Goal: Information Seeking & Learning: Check status

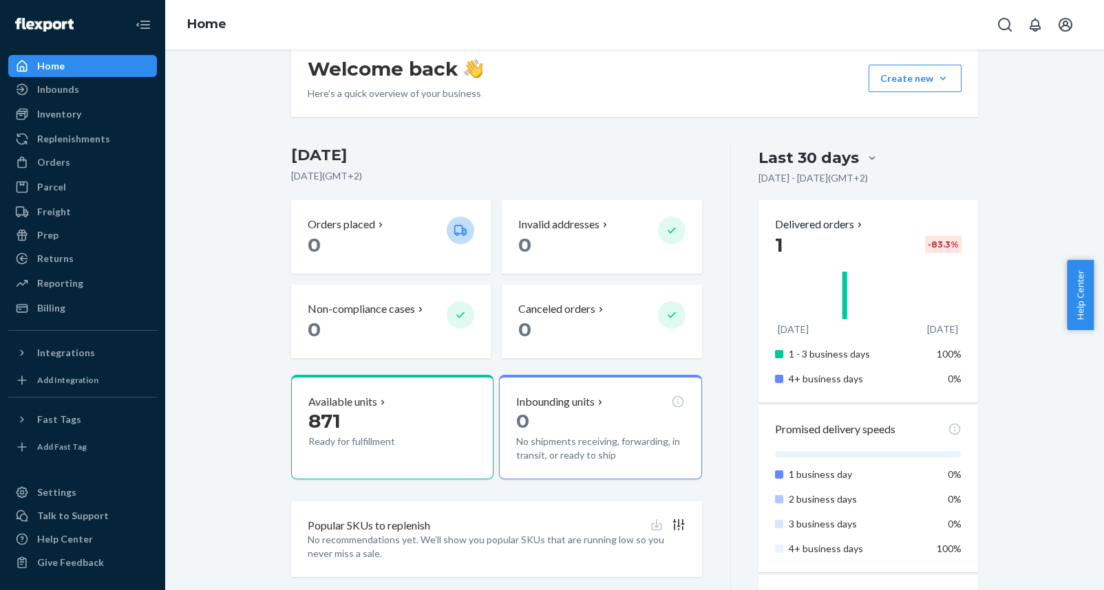
scroll to position [238, 0]
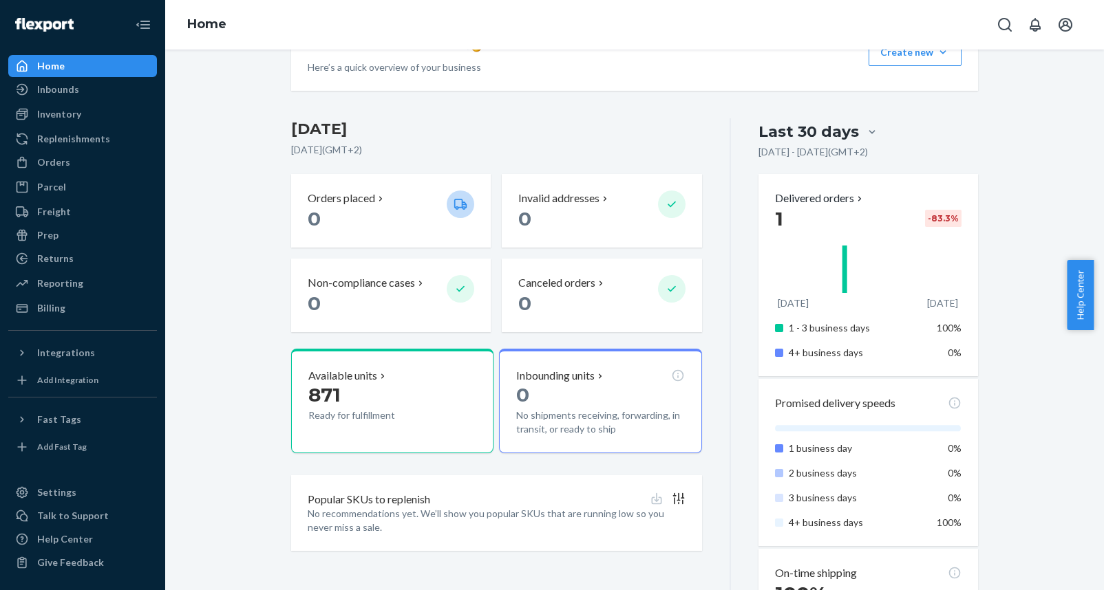
click at [831, 186] on div "Delivered orders 1 -83.3 % [DATE] [DATE] 1 - 3 business days 100% 4+ business d…" at bounding box center [868, 275] width 220 height 202
click at [837, 200] on p "Delivered orders" at bounding box center [820, 199] width 90 height 16
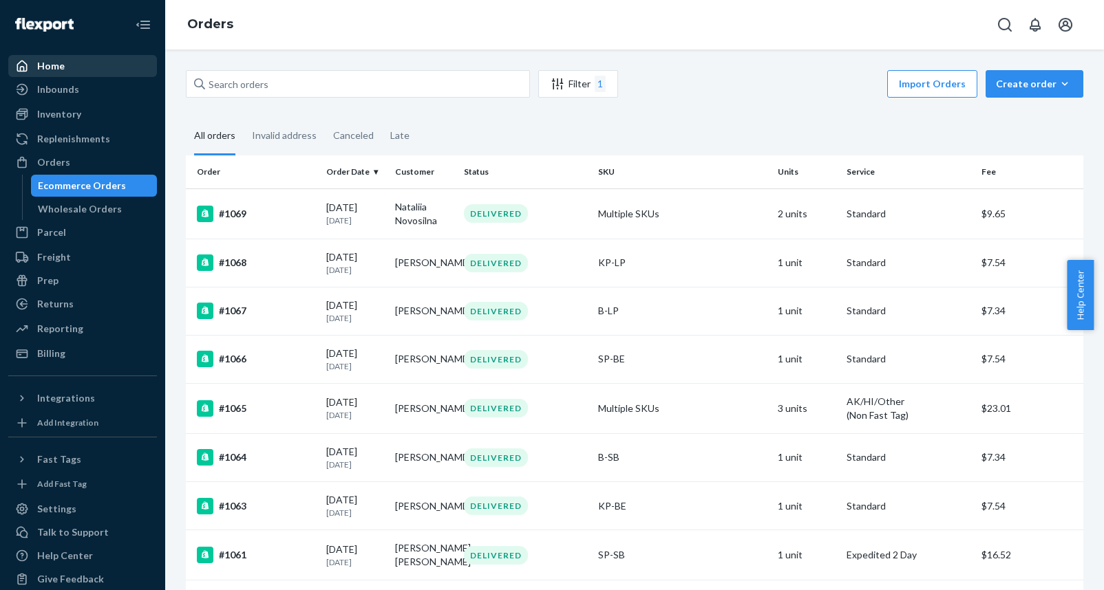
click at [63, 64] on div "Home" at bounding box center [51, 66] width 28 height 14
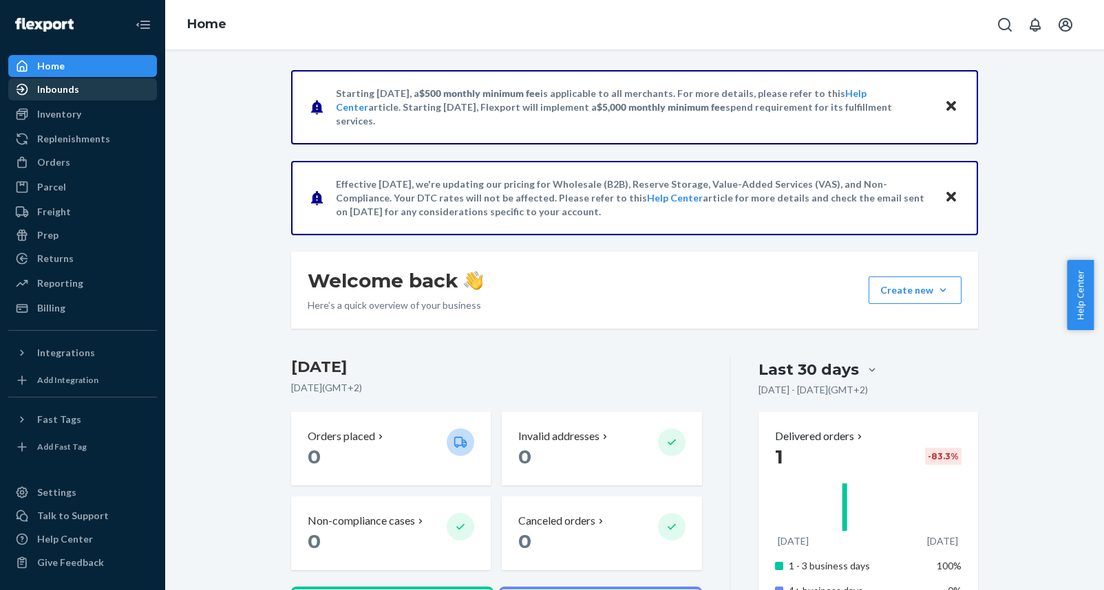
click at [81, 98] on div "Inbounds" at bounding box center [83, 89] width 146 height 19
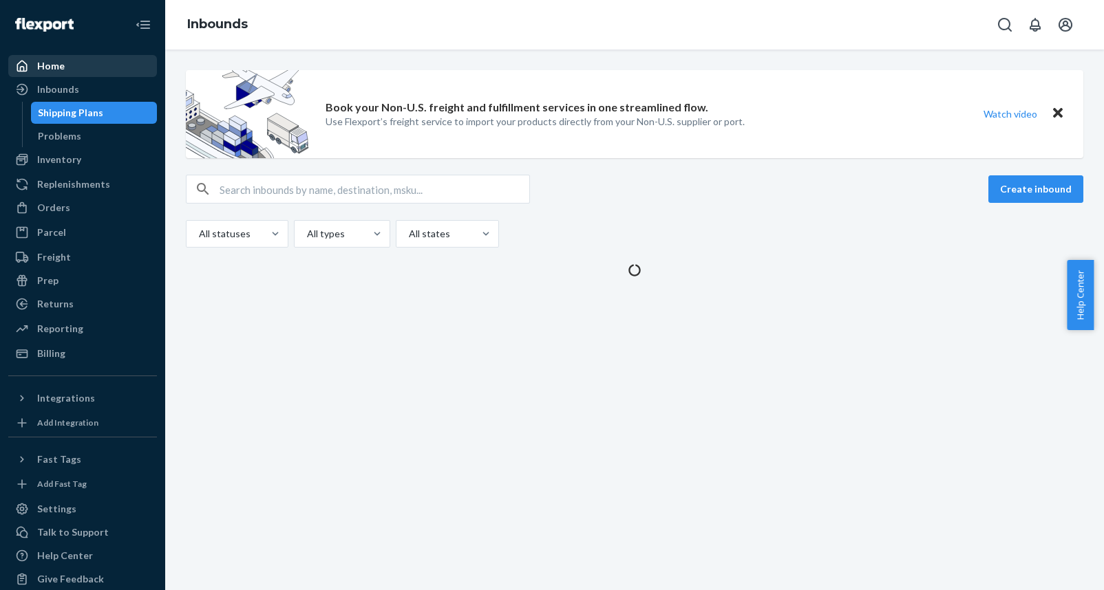
click at [65, 71] on div "Home" at bounding box center [83, 65] width 146 height 19
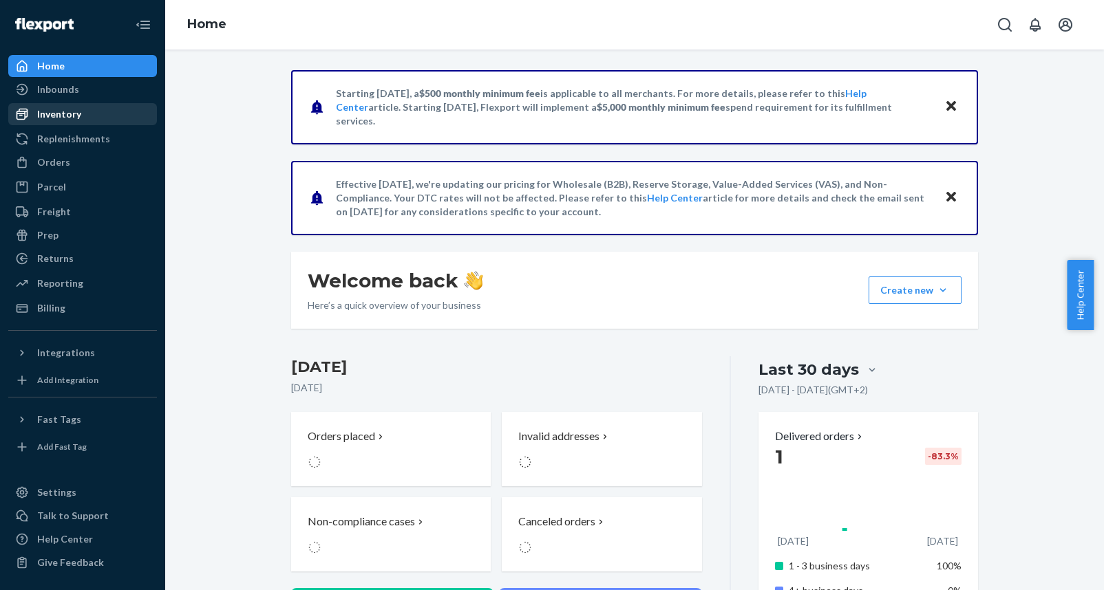
click at [58, 105] on div "Inventory" at bounding box center [83, 114] width 146 height 19
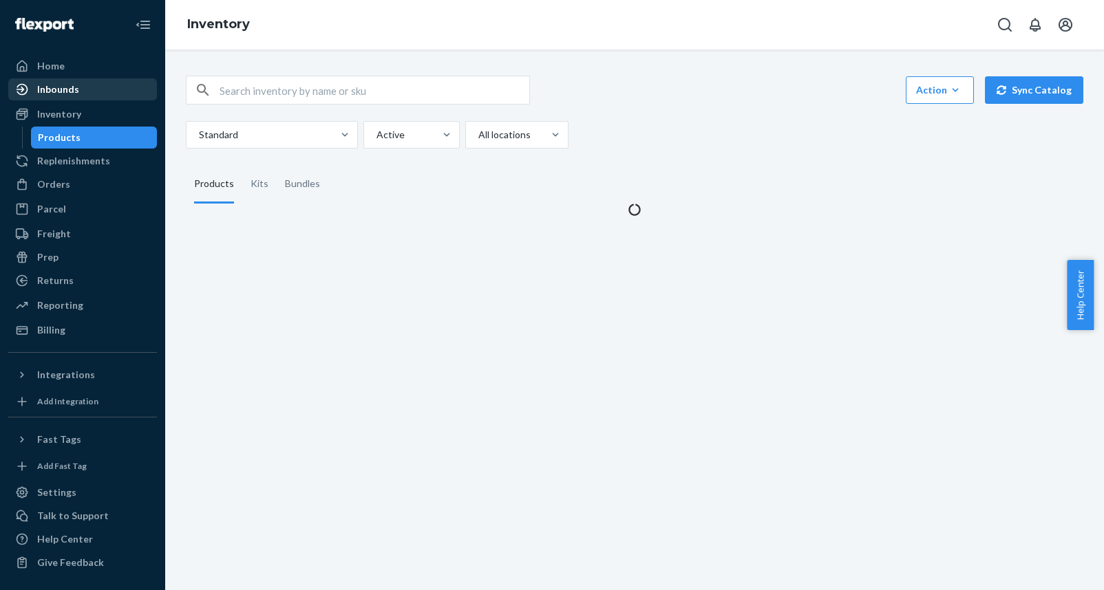
click at [62, 95] on div "Inbounds" at bounding box center [58, 90] width 42 height 14
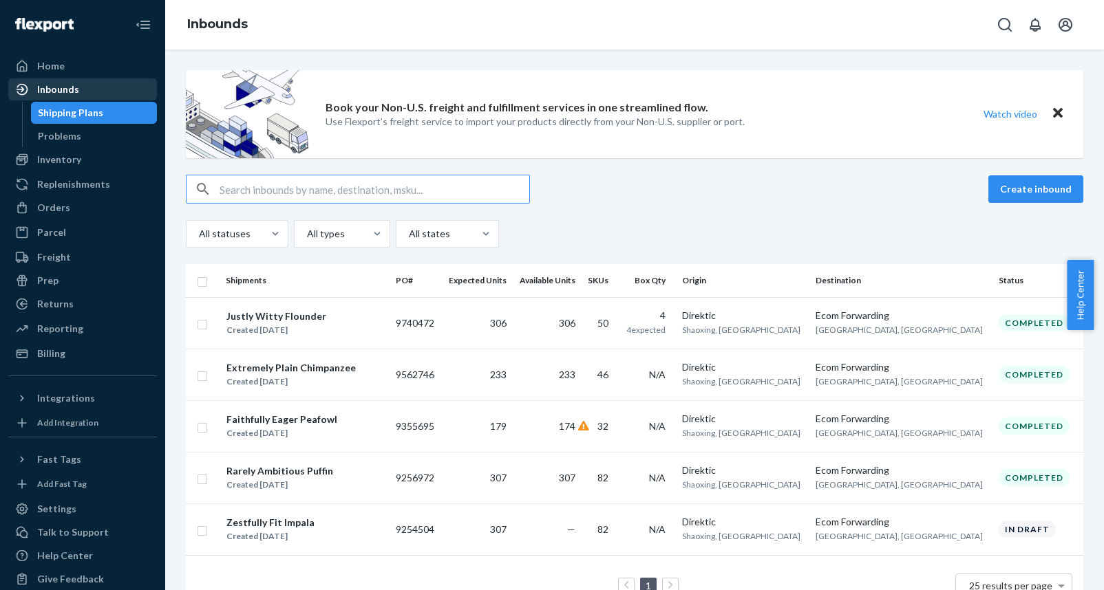
click at [63, 78] on link "Inbounds" at bounding box center [82, 89] width 149 height 22
click at [65, 72] on div "Home" at bounding box center [83, 65] width 146 height 19
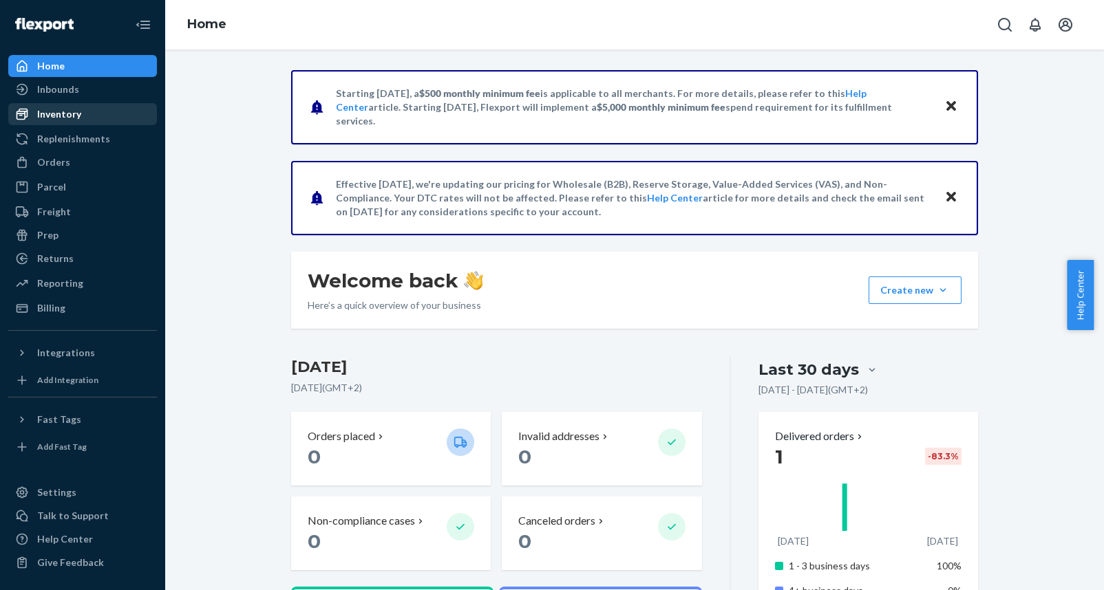
click at [61, 108] on div "Inventory" at bounding box center [59, 114] width 44 height 14
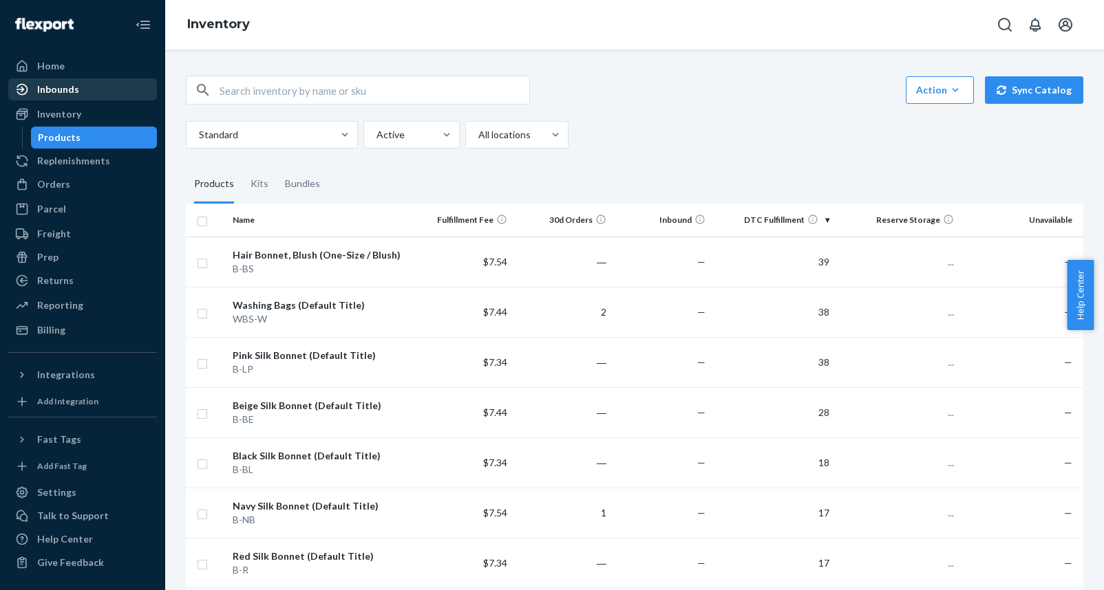
click at [64, 96] on div "Inbounds" at bounding box center [58, 90] width 42 height 14
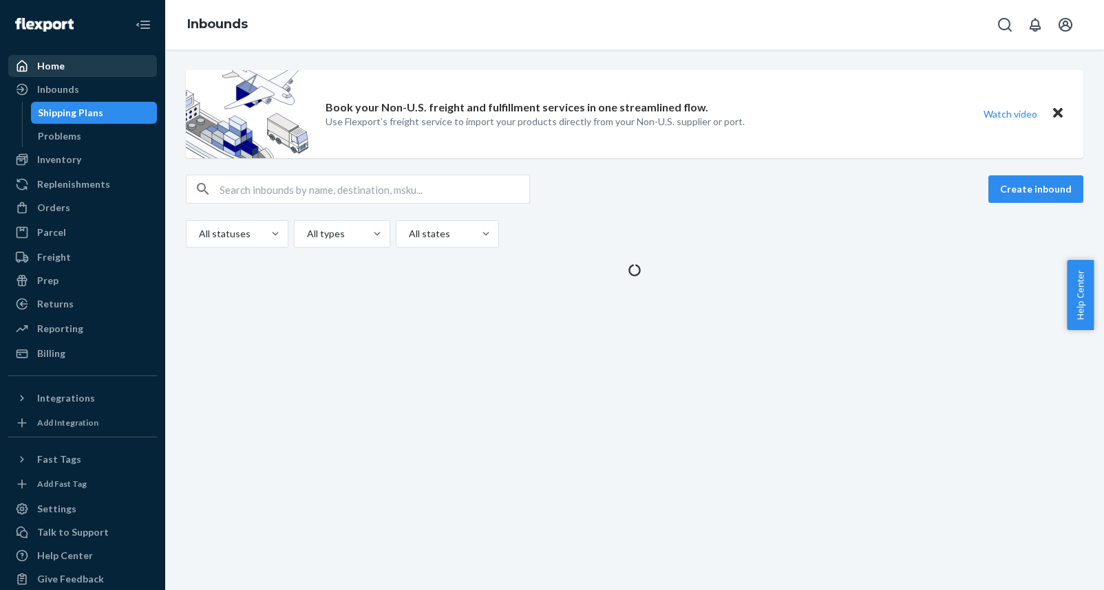
click at [73, 76] on link "Home" at bounding box center [82, 66] width 149 height 22
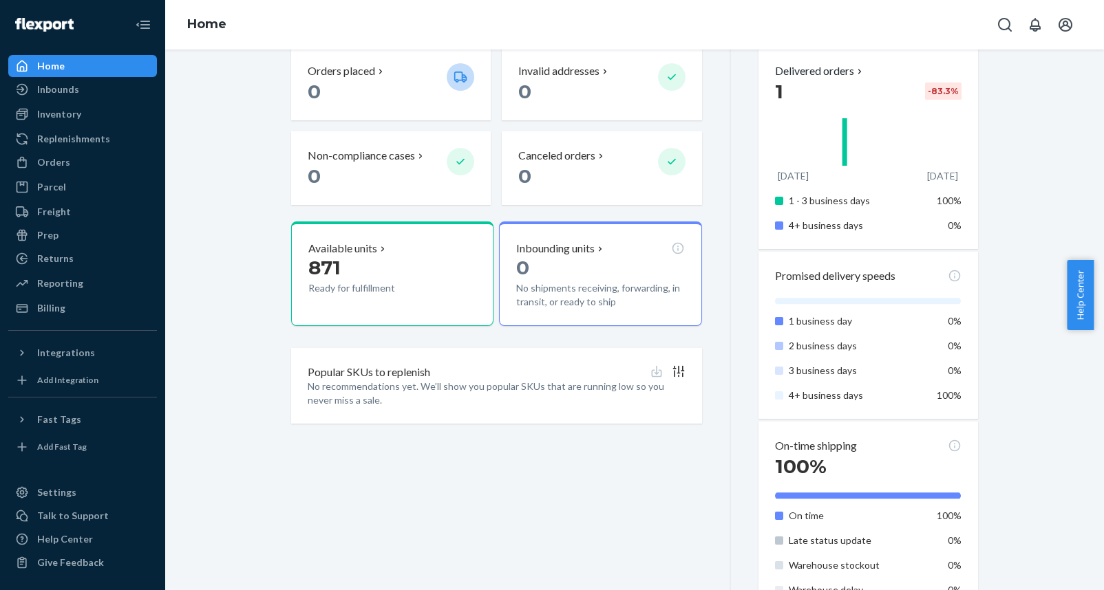
scroll to position [369, 0]
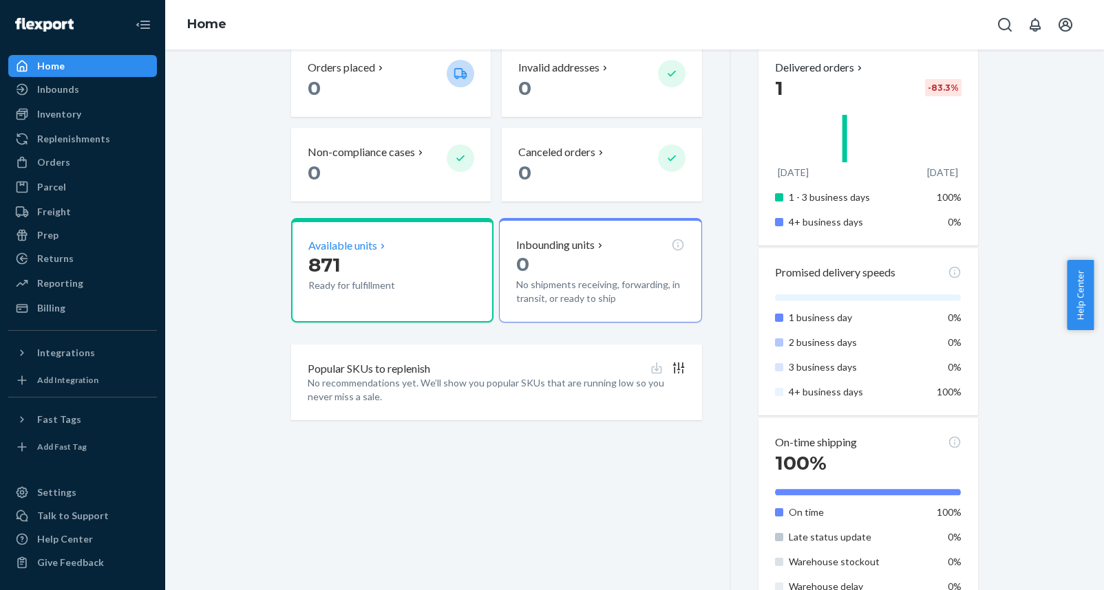
click at [361, 257] on p "871" at bounding box center [371, 265] width 127 height 25
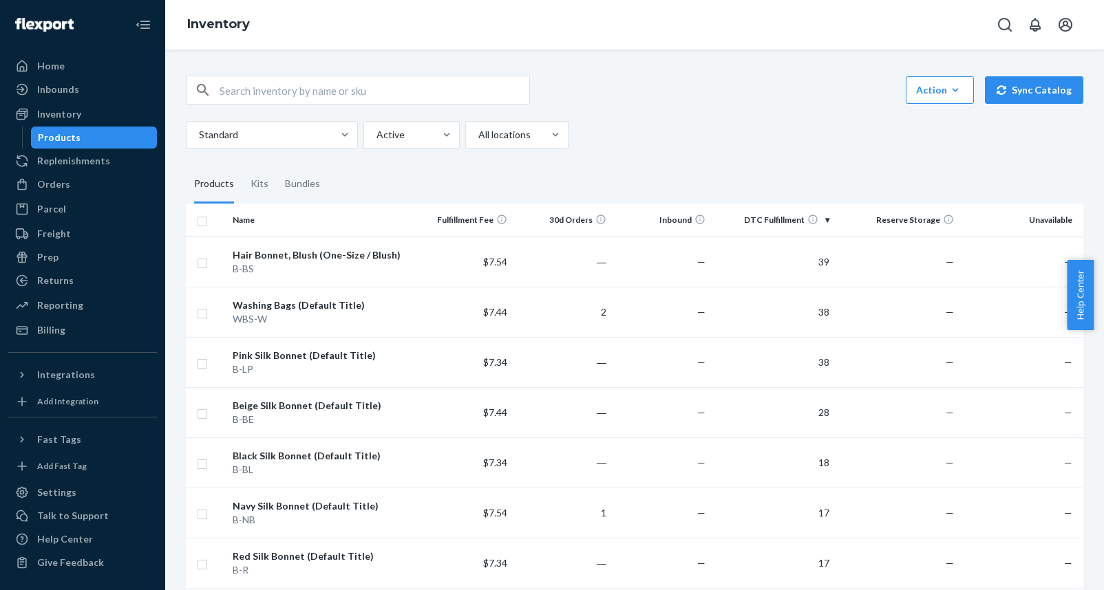
click at [111, 77] on ul "Home Inbounds Shipping Plans Problems Inventory Products Replenishments Orders …" at bounding box center [82, 198] width 149 height 286
click at [111, 75] on div "Home" at bounding box center [83, 65] width 146 height 19
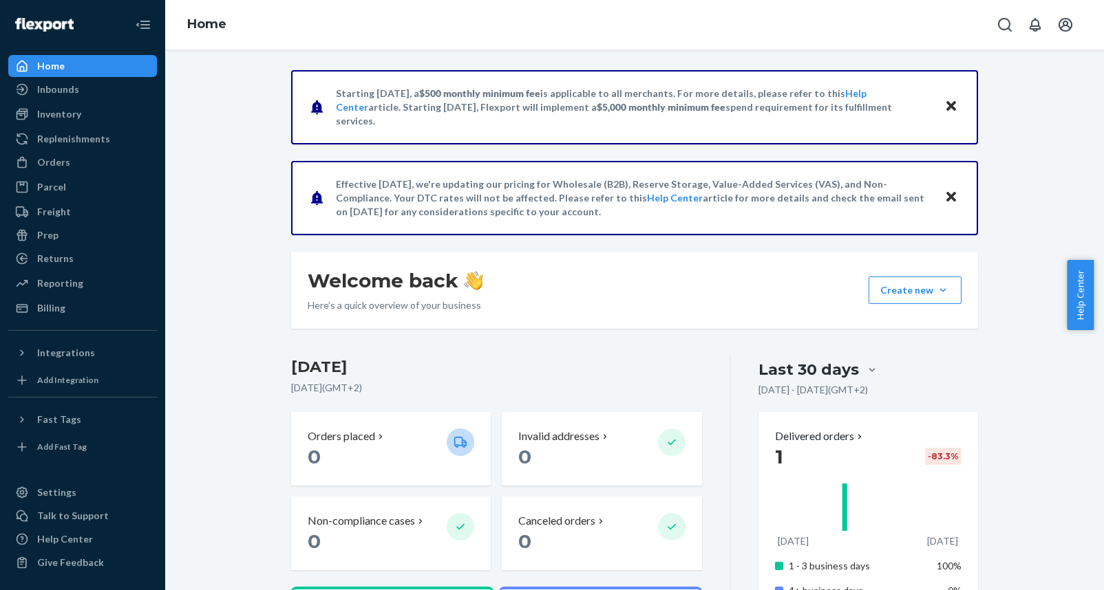
click at [946, 190] on icon "Close" at bounding box center [951, 197] width 10 height 17
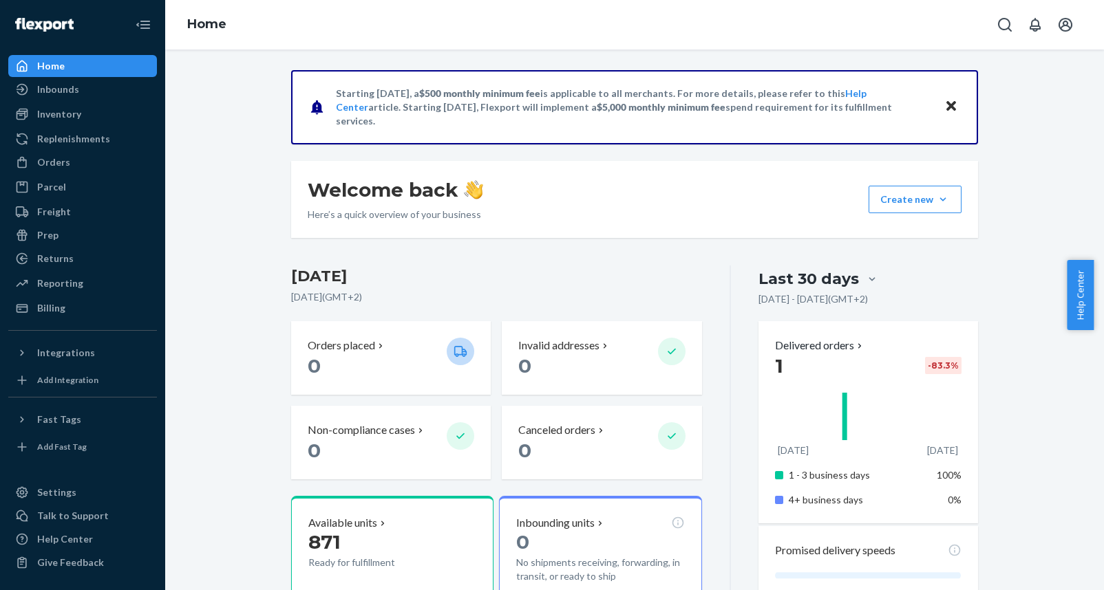
click at [959, 109] on div "Starting [DATE], a $500 monthly minimum fee is applicable to all merchants. For…" at bounding box center [634, 107] width 687 height 74
click at [946, 108] on icon "Close" at bounding box center [951, 106] width 10 height 10
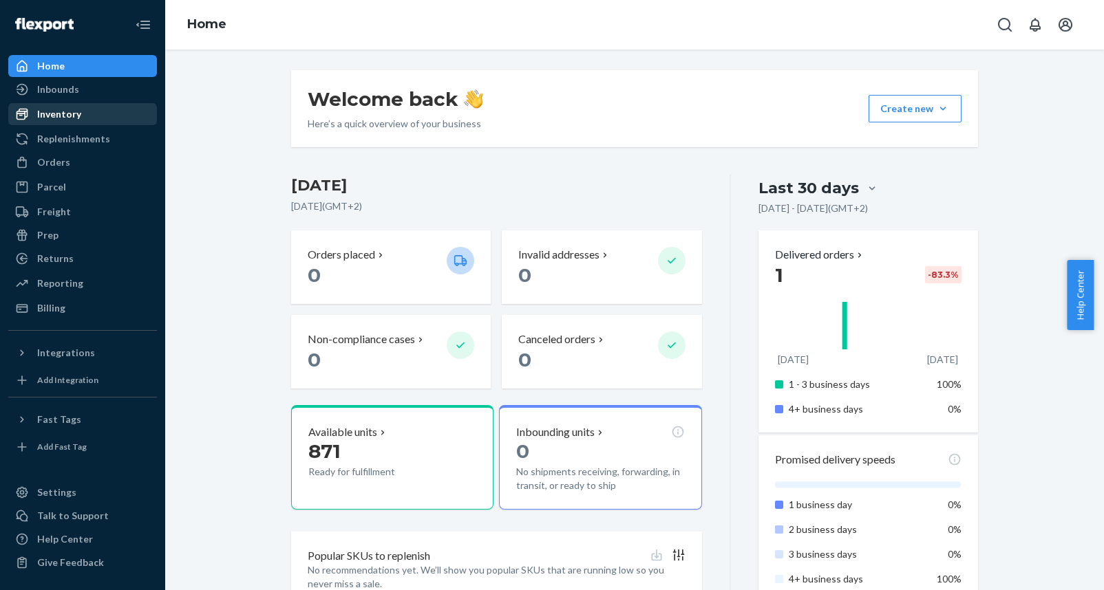
click at [65, 115] on div "Inventory" at bounding box center [59, 114] width 44 height 14
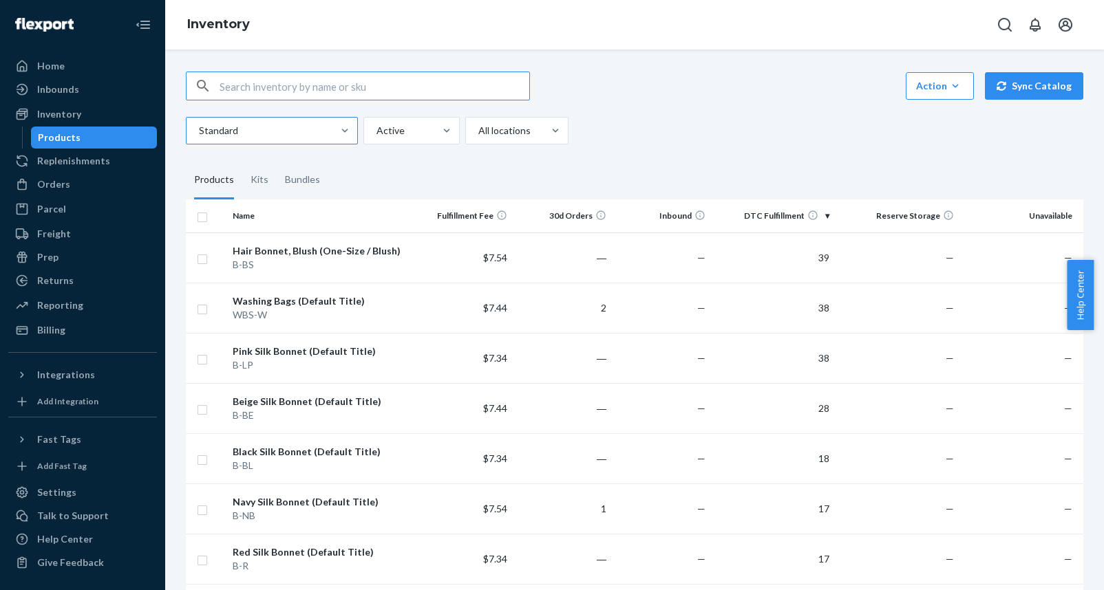
scroll to position [6, 0]
paste input "B0FN4T12PW"
click at [349, 91] on input "B0FN4T12PW" at bounding box center [375, 85] width 310 height 28
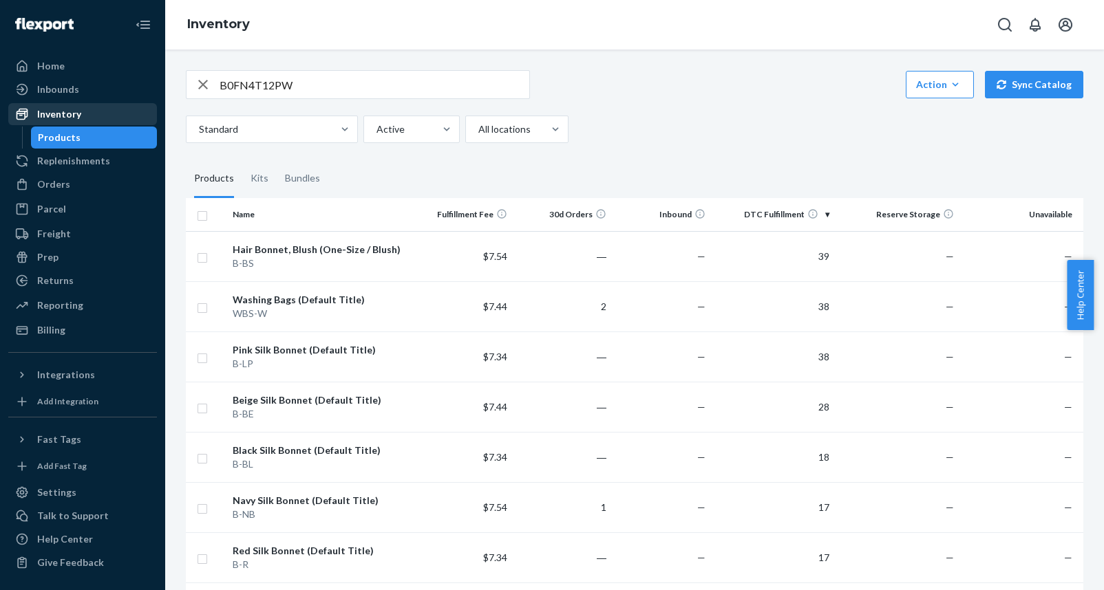
click at [82, 115] on div "Inventory" at bounding box center [83, 114] width 146 height 19
click at [240, 84] on input "B0FN4T12PW" at bounding box center [375, 85] width 310 height 28
click at [370, 83] on input "B0FN4T12PW" at bounding box center [375, 85] width 310 height 28
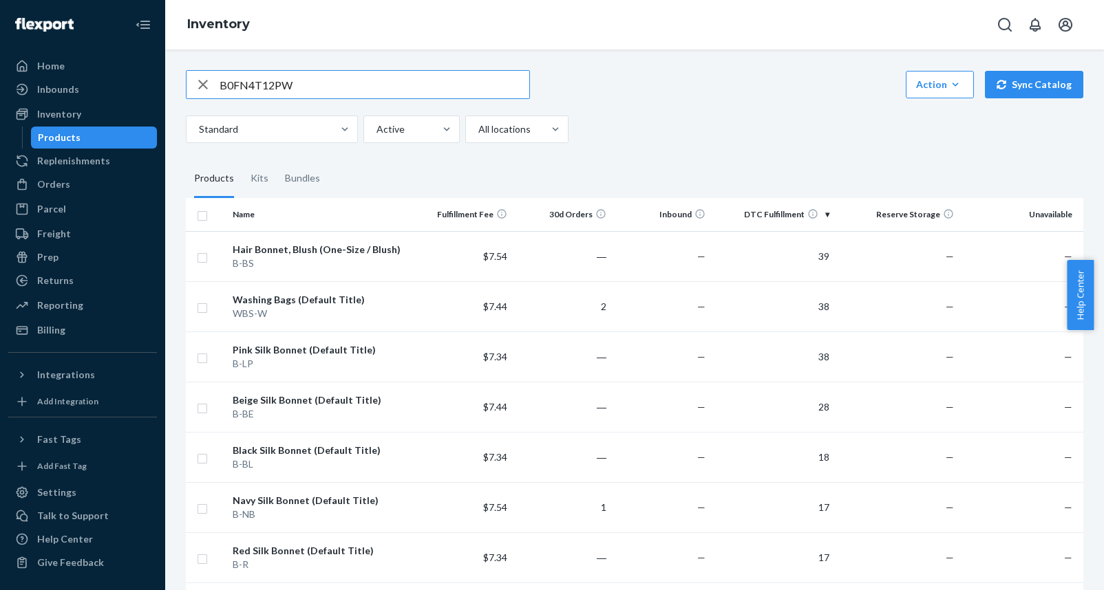
click at [370, 83] on input "B0FN4T12PW" at bounding box center [375, 85] width 310 height 28
paste input "SG9RQ"
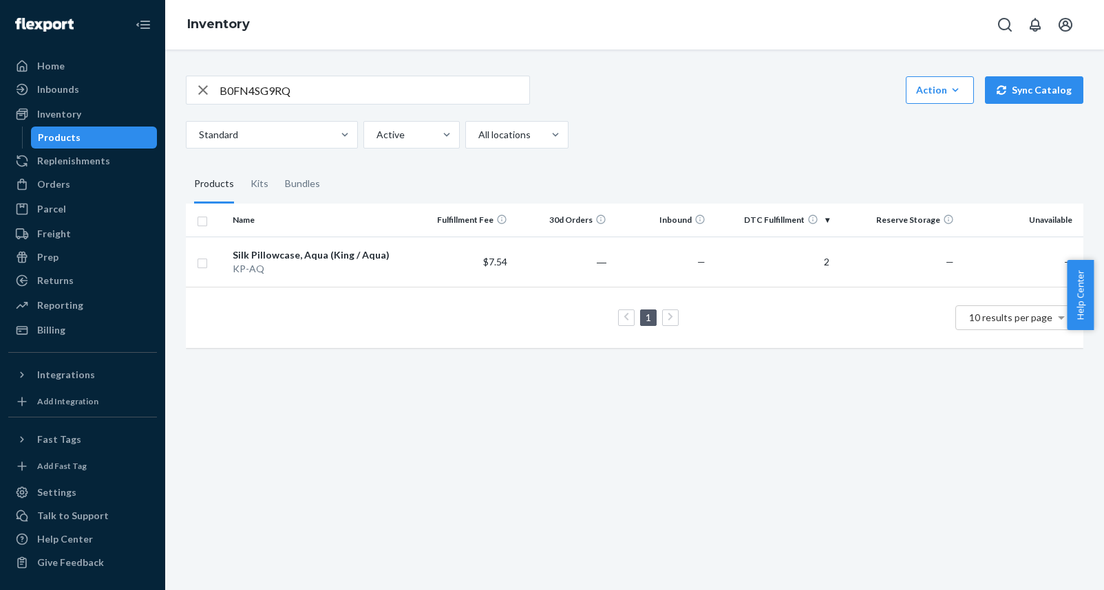
click at [338, 97] on input "B0FN4SG9RQ" at bounding box center [375, 90] width 310 height 28
paste input "4SJ"
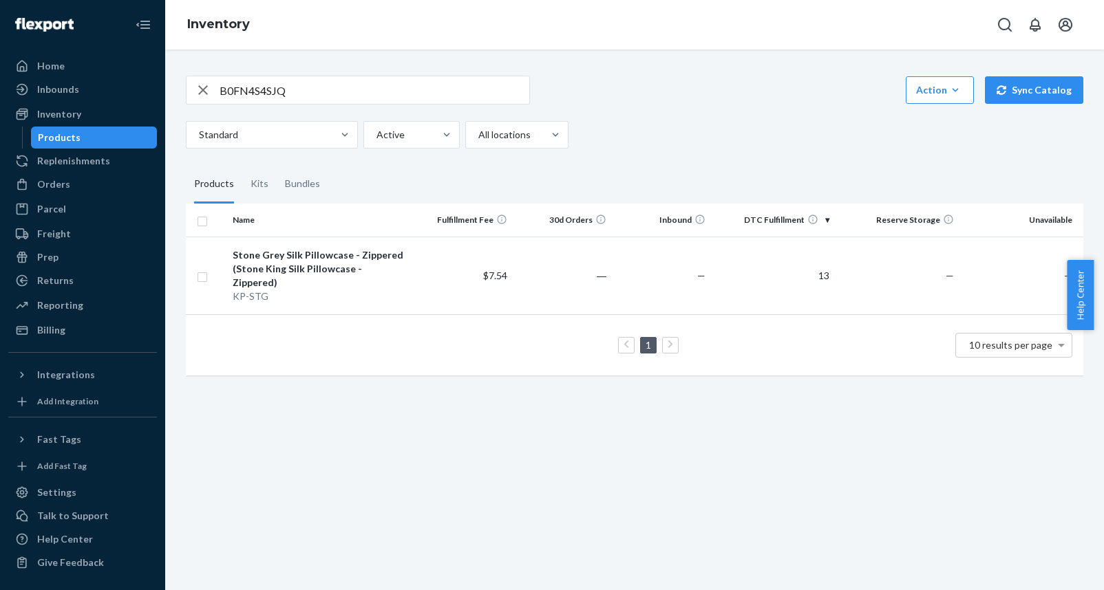
click at [309, 86] on input "B0FN4S4SJQ" at bounding box center [375, 90] width 310 height 28
paste input "KP-STG"
click at [222, 95] on input "KP-STG" at bounding box center [375, 90] width 310 height 28
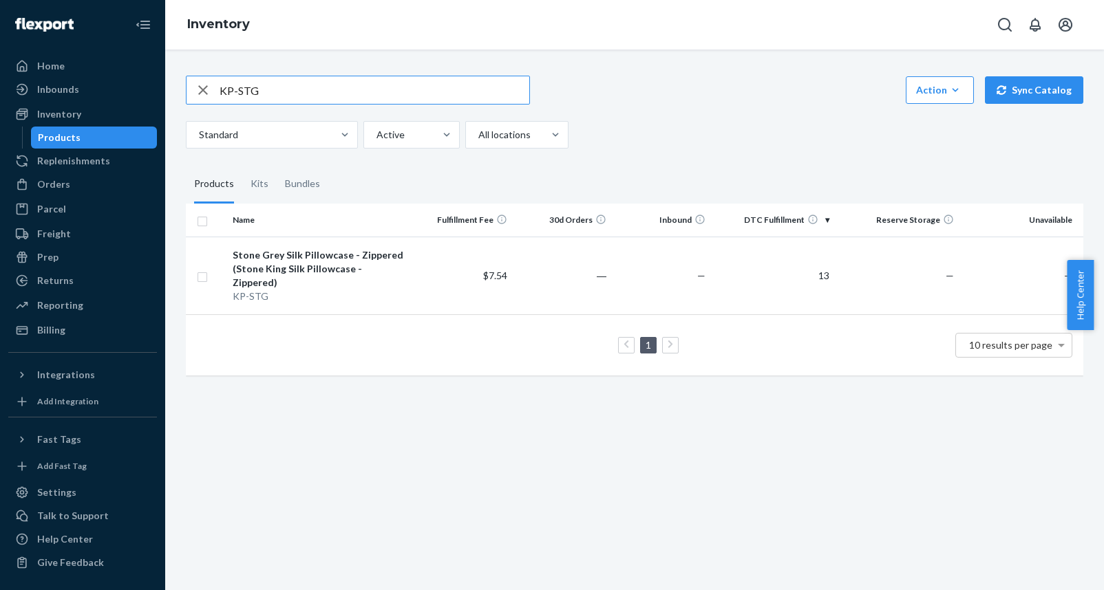
click at [222, 95] on input "KP-STG" at bounding box center [375, 90] width 310 height 28
click at [318, 94] on input "QP-STG" at bounding box center [375, 90] width 310 height 28
paste input "KP-GD"
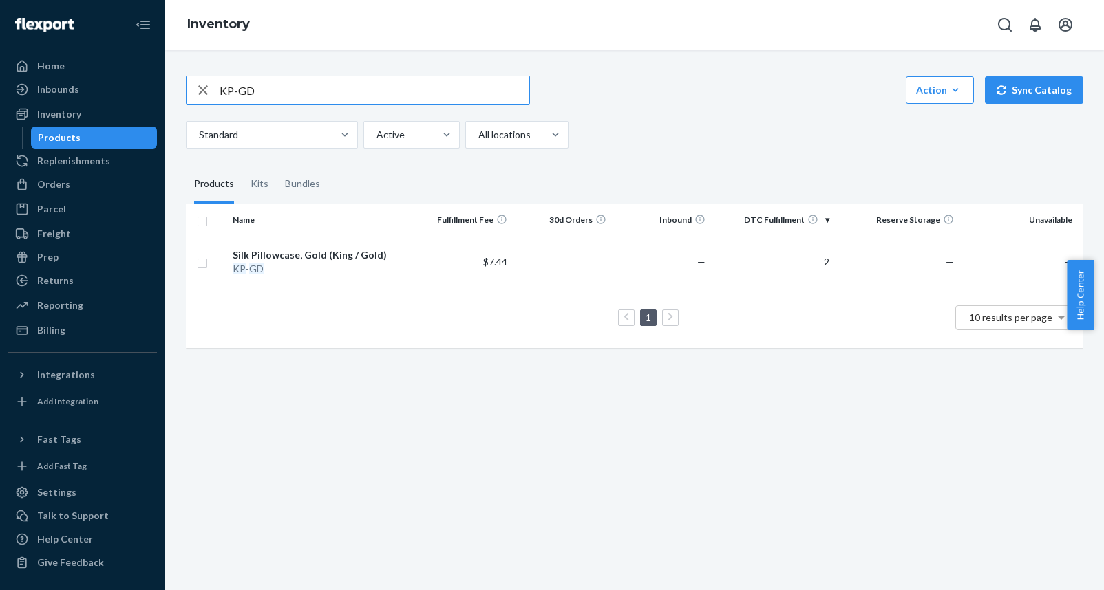
click at [395, 102] on input "KP-GD" at bounding box center [375, 90] width 310 height 28
paste input "BE"
type input "KP-BE"
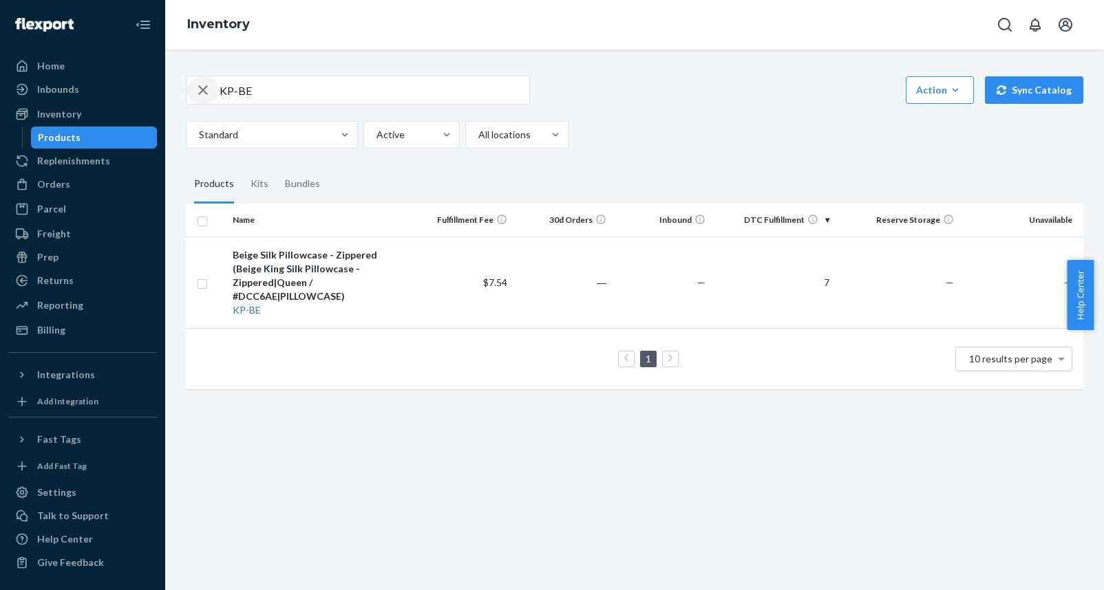
click at [209, 92] on icon "button" at bounding box center [203, 90] width 17 height 28
click at [204, 89] on icon "button" at bounding box center [203, 90] width 12 height 12
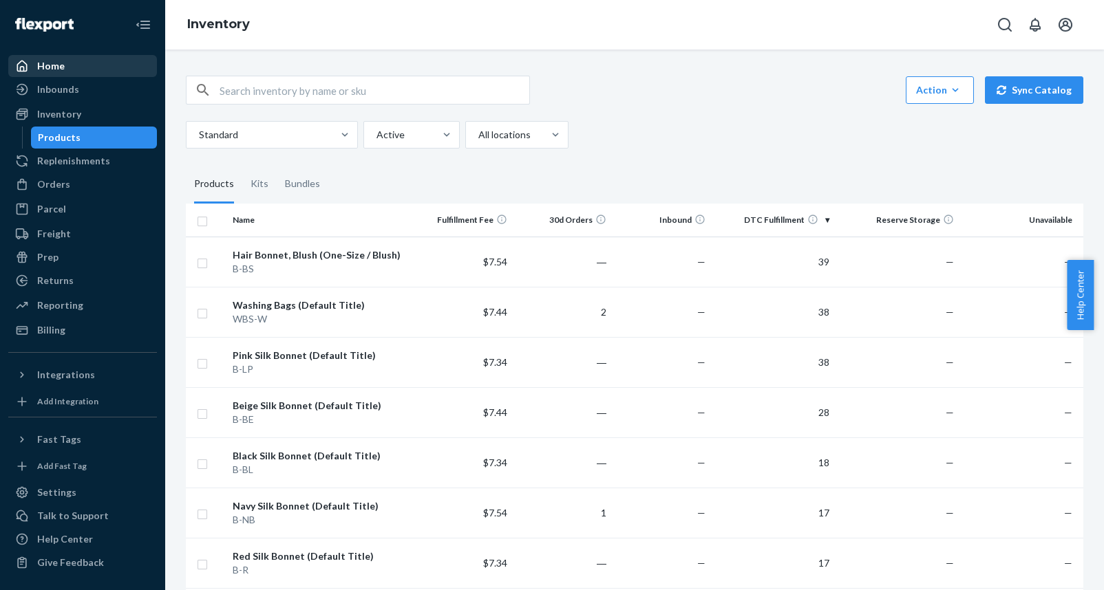
click at [92, 75] on div "Home" at bounding box center [83, 65] width 146 height 19
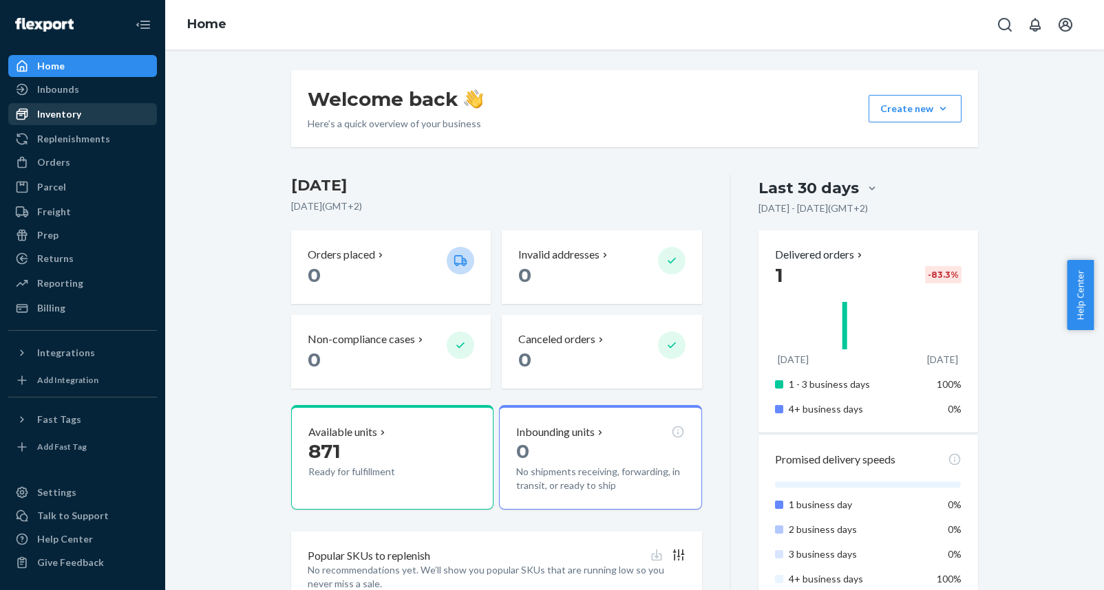
click at [86, 113] on div "Inventory" at bounding box center [83, 114] width 146 height 19
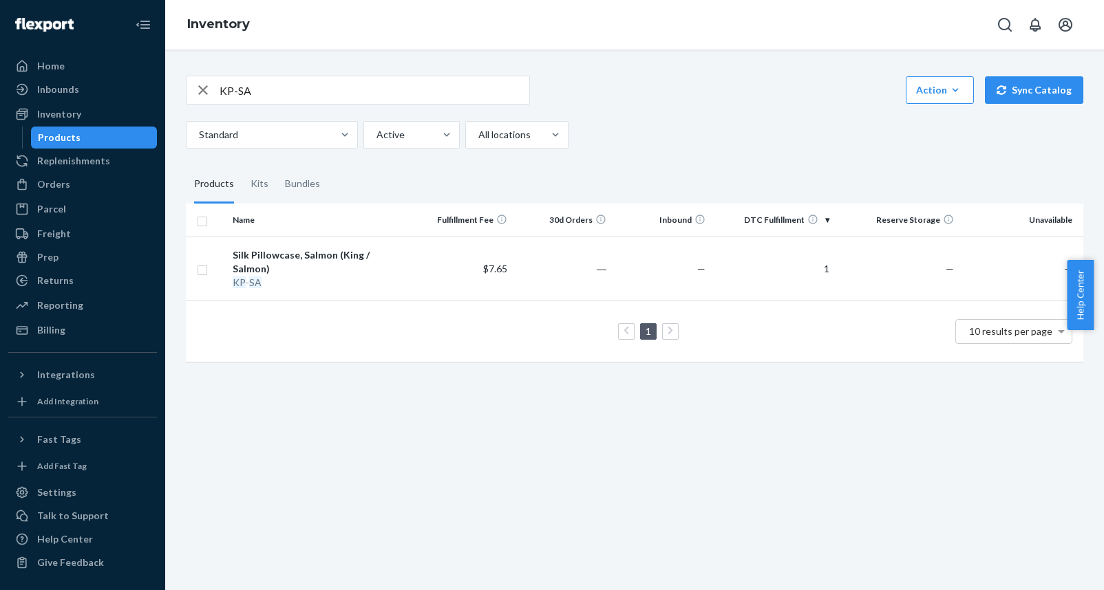
click at [335, 101] on input "KP-SA" at bounding box center [375, 90] width 310 height 28
paste input "SP-FB"
click at [464, 98] on input "SP-FB" at bounding box center [375, 90] width 310 height 28
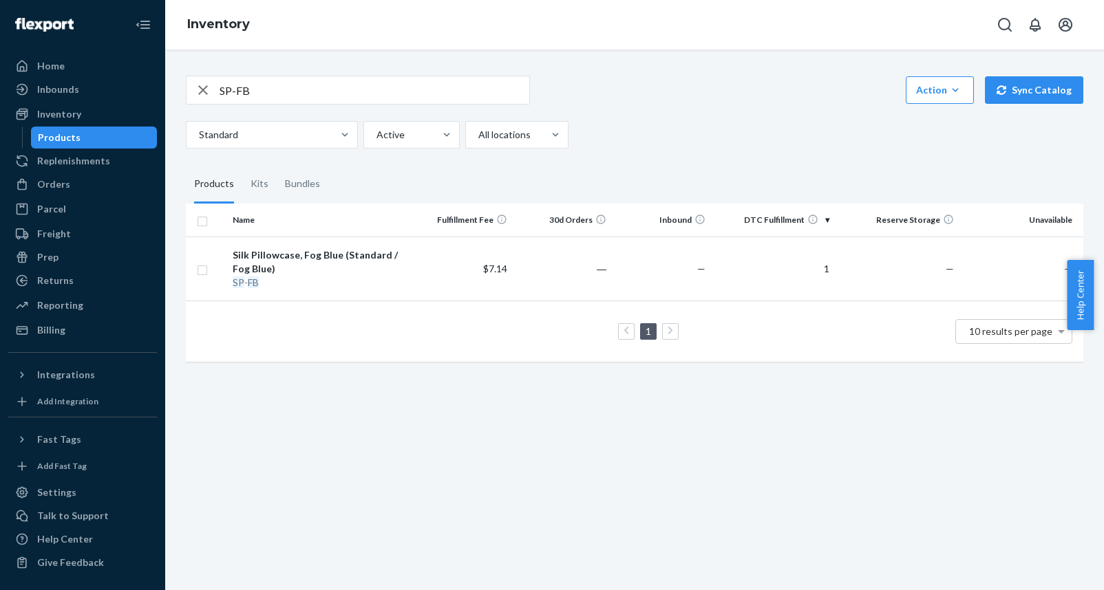
click at [464, 98] on input "SP-FB" at bounding box center [375, 90] width 310 height 28
paste input "KP-LP"
type input "KP-LP"
